Goal: Information Seeking & Learning: Learn about a topic

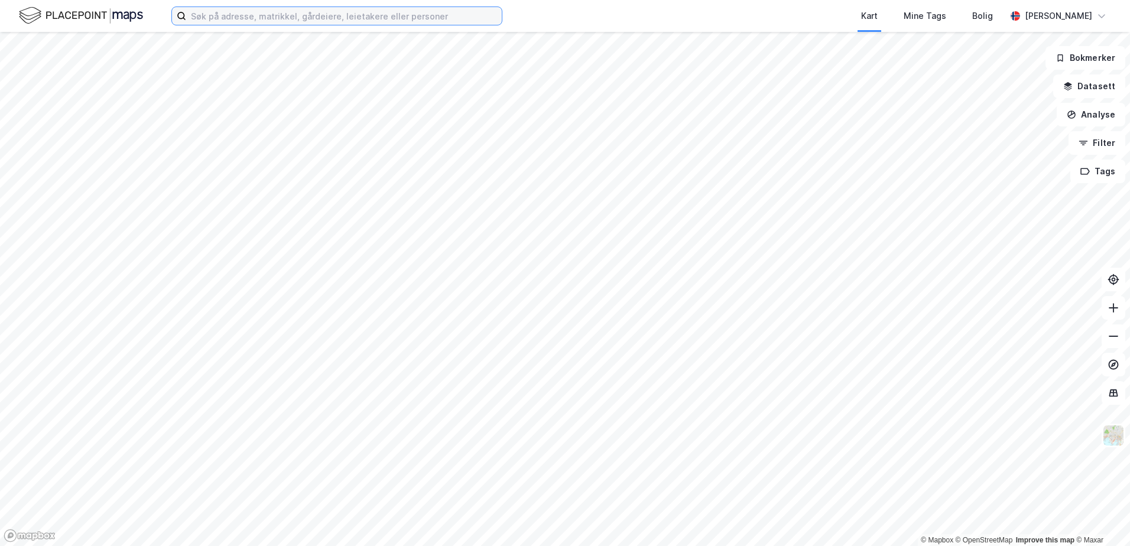
click at [244, 15] on input at bounding box center [344, 16] width 316 height 18
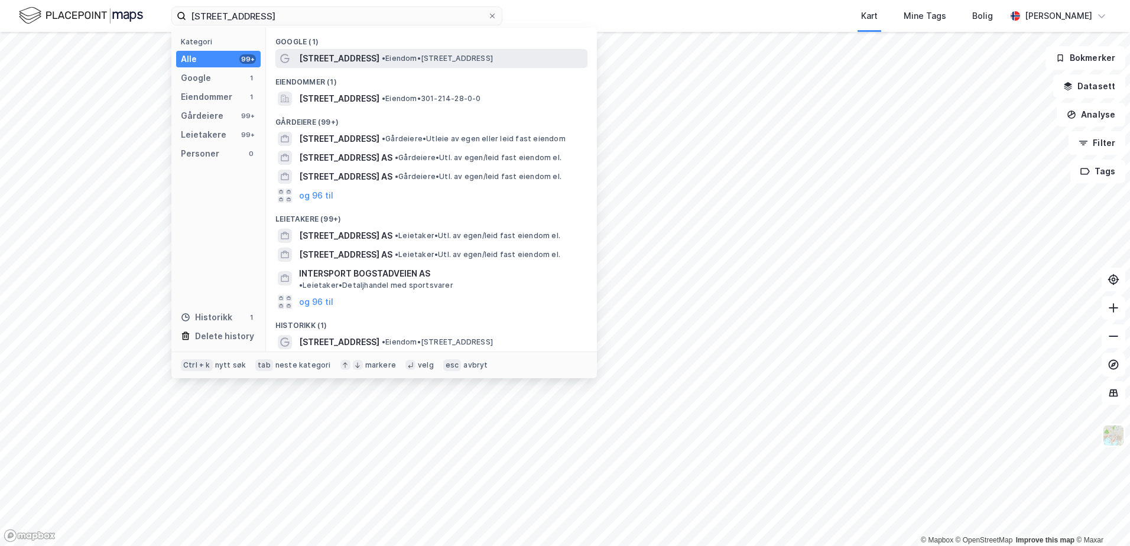
click at [323, 58] on span "[STREET_ADDRESS]" at bounding box center [339, 58] width 80 height 14
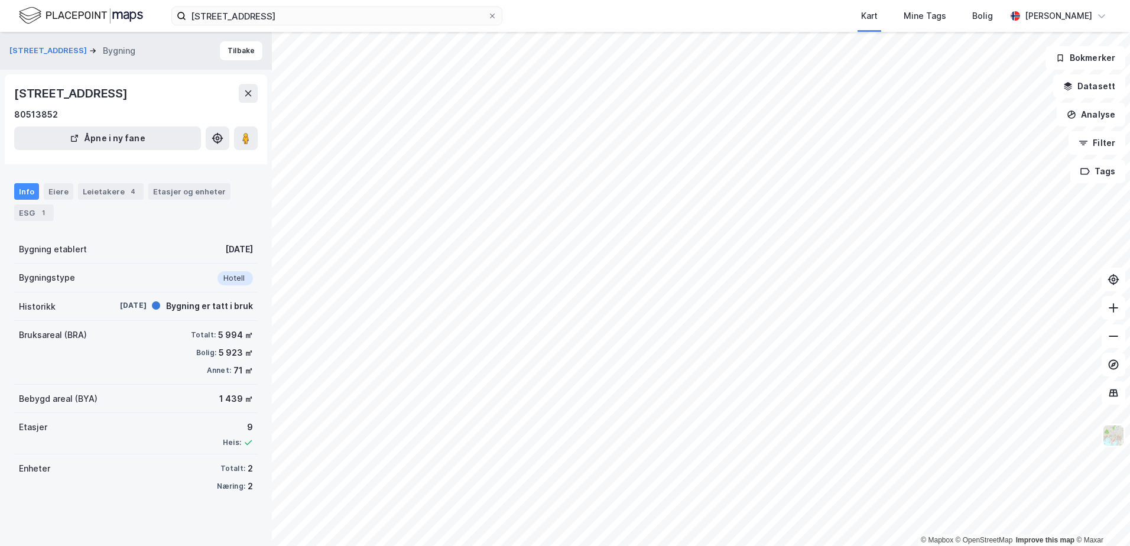
drag, startPoint x: 246, startPoint y: 92, endPoint x: 157, endPoint y: 95, distance: 88.8
click at [157, 95] on div "[STREET_ADDRESS]" at bounding box center [136, 93] width 244 height 19
click at [231, 48] on button "Tilbake" at bounding box center [241, 50] width 43 height 19
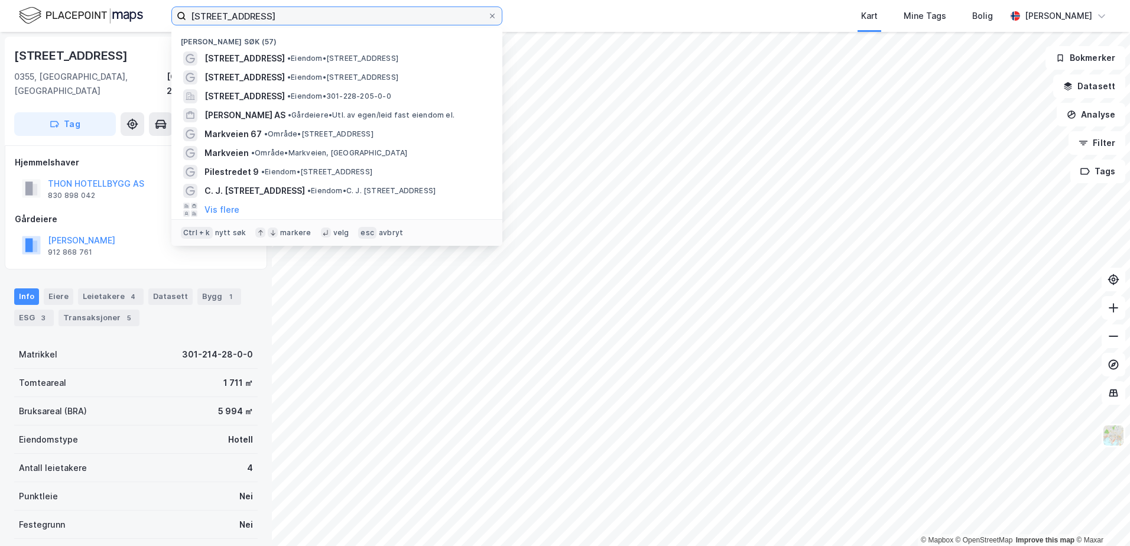
drag, startPoint x: 305, startPoint y: 19, endPoint x: 156, endPoint y: 14, distance: 149.1
click at [157, 14] on div "[STREET_ADDRESS] Nylige søk (57) [STREET_ADDRESS] • Eiendom • [STREET_ADDRESS] …" at bounding box center [565, 16] width 1130 height 32
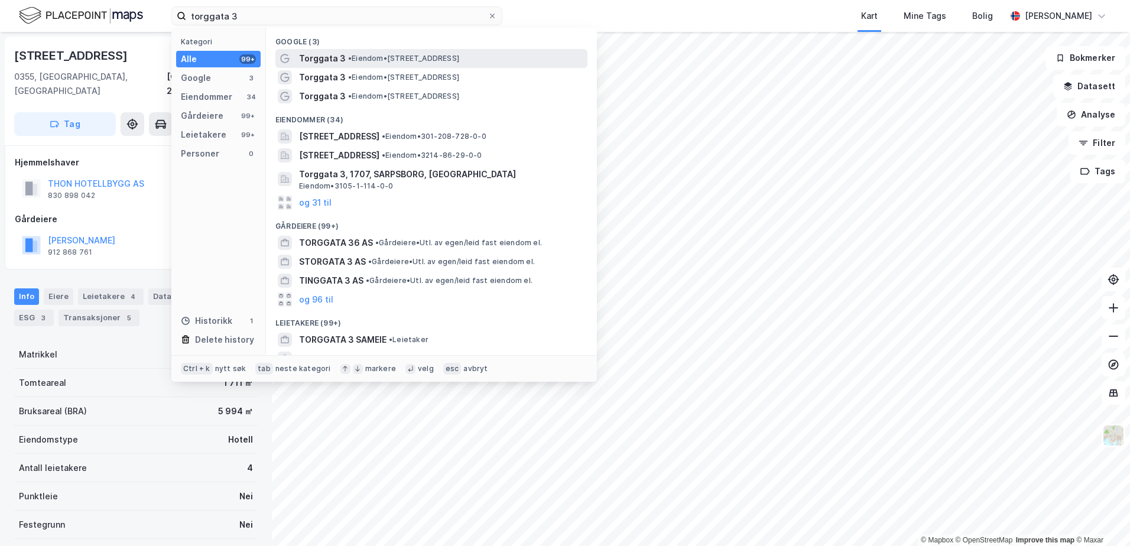
click at [381, 63] on div "Torggata 3 • Eiendom • [STREET_ADDRESS]" at bounding box center [442, 58] width 286 height 14
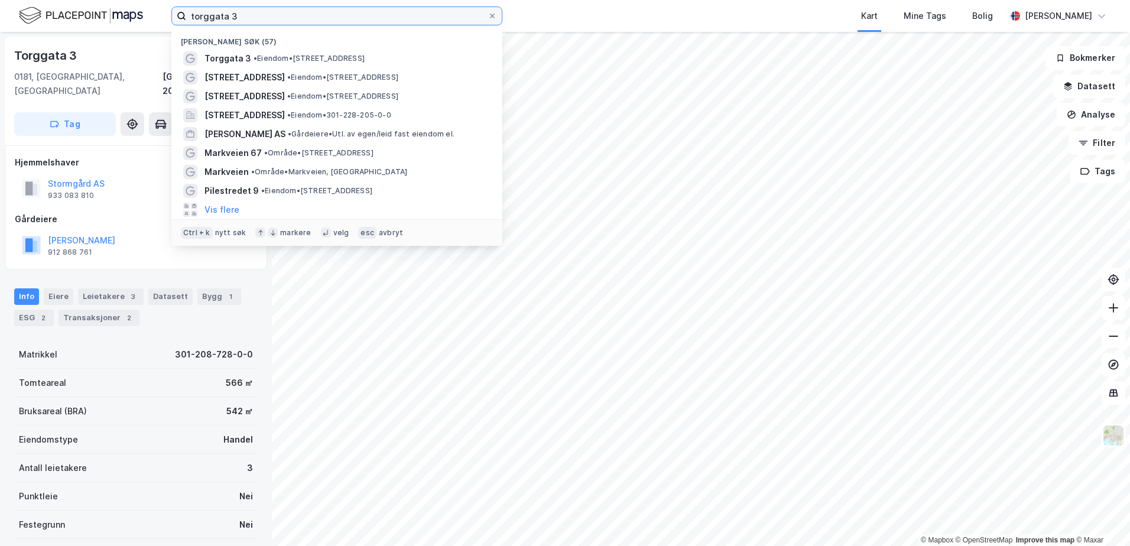
drag, startPoint x: 275, startPoint y: 16, endPoint x: 96, endPoint y: 6, distance: 178.8
click at [96, 6] on div "torggata 3 Nylige søk (57) Torggata 3 • Eiendom • [STREET_ADDRESS] • Eiendom • …" at bounding box center [565, 16] width 1130 height 32
type input "o"
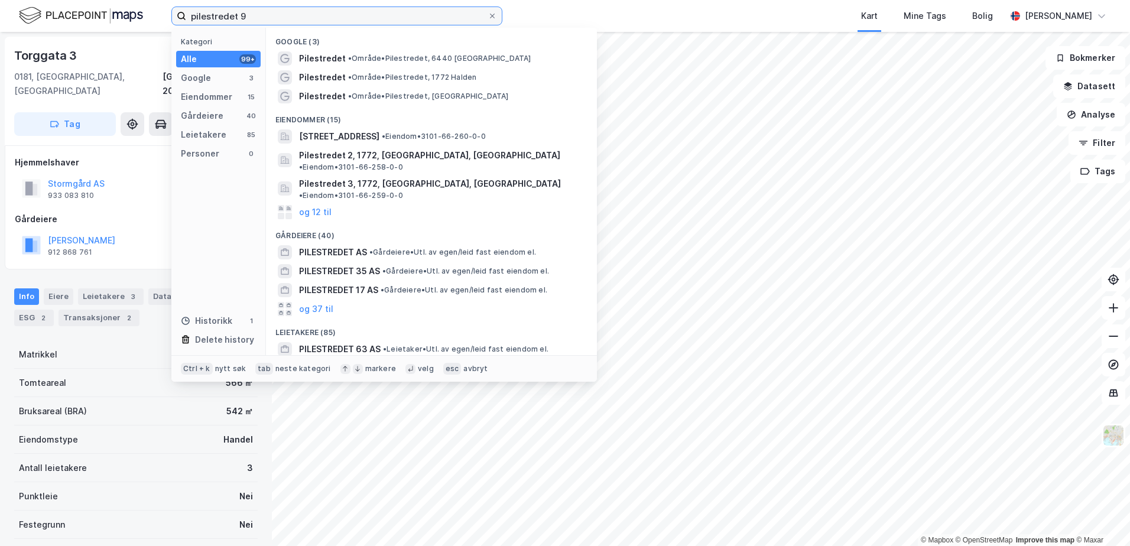
type input "pilestredet 9"
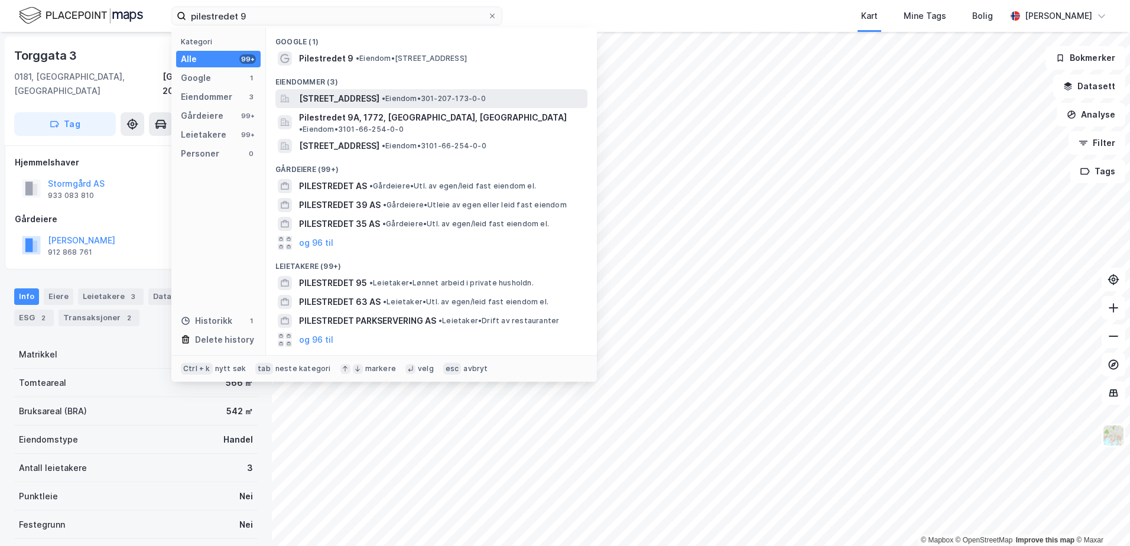
click at [380, 98] on span "[STREET_ADDRESS]" at bounding box center [339, 99] width 80 height 14
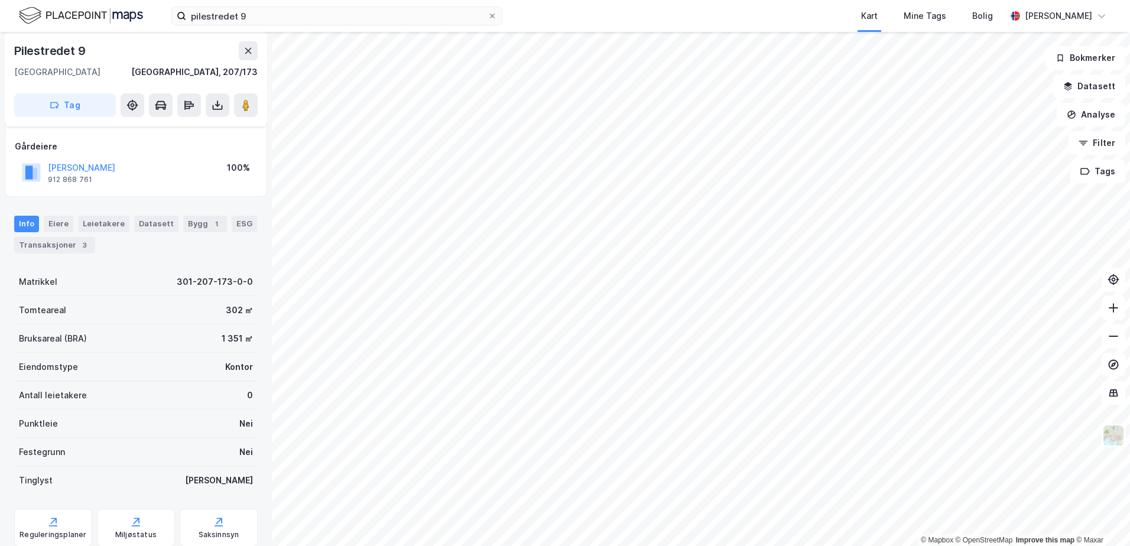
scroll to position [98, 0]
